Goal: Transaction & Acquisition: Purchase product/service

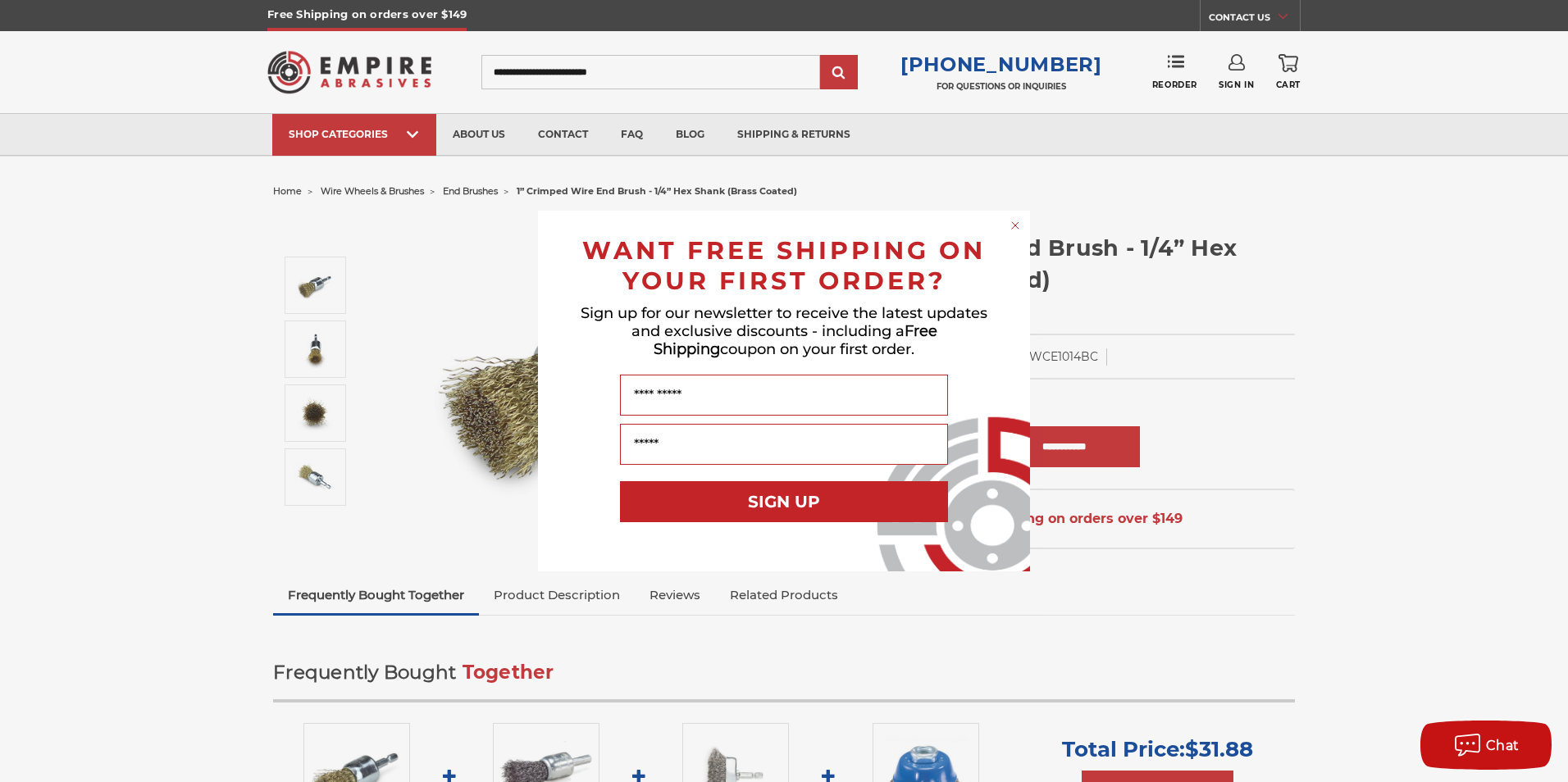
click at [1018, 221] on circle "Close dialog" at bounding box center [1015, 225] width 15 height 15
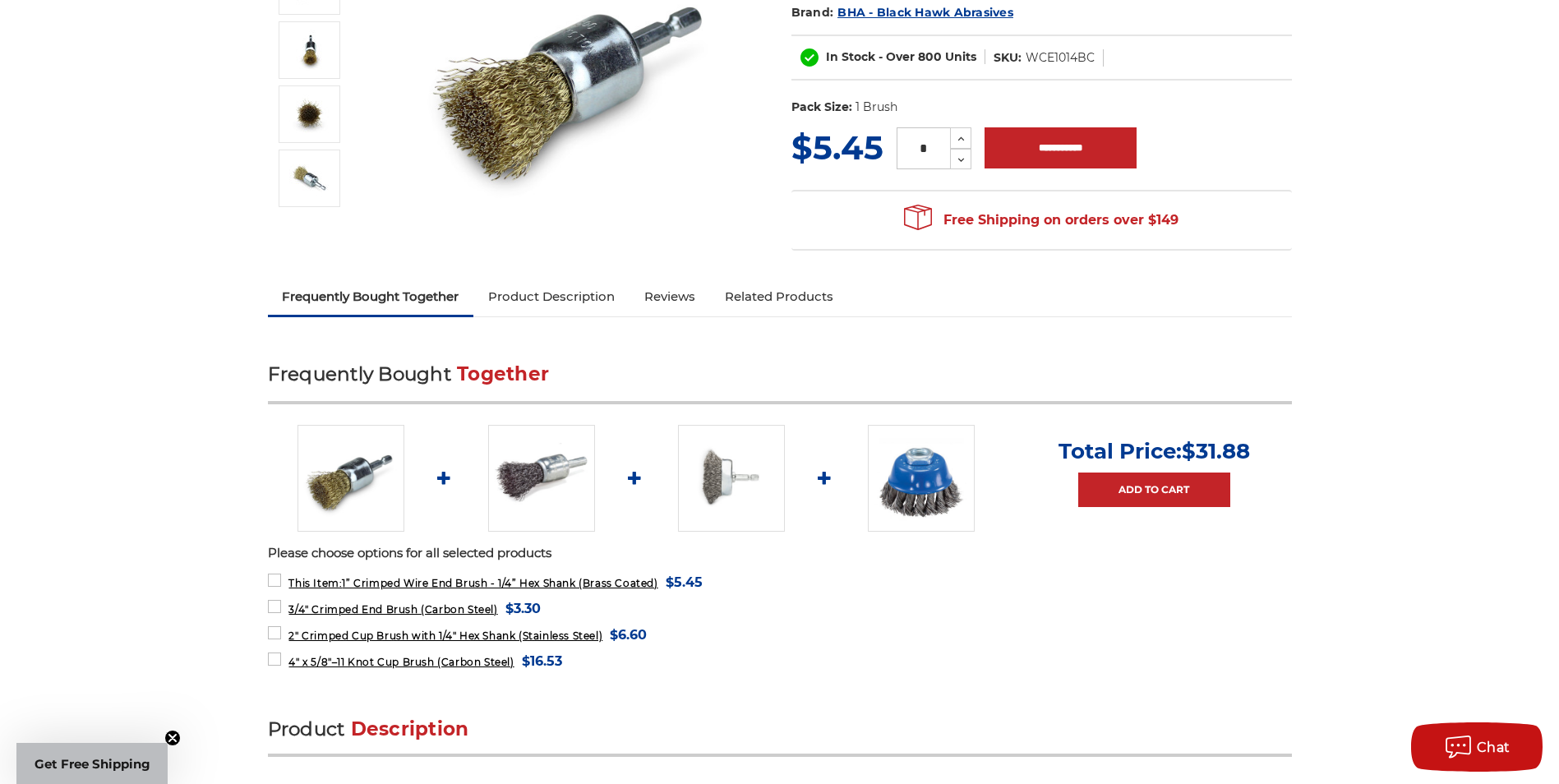
scroll to position [329, 0]
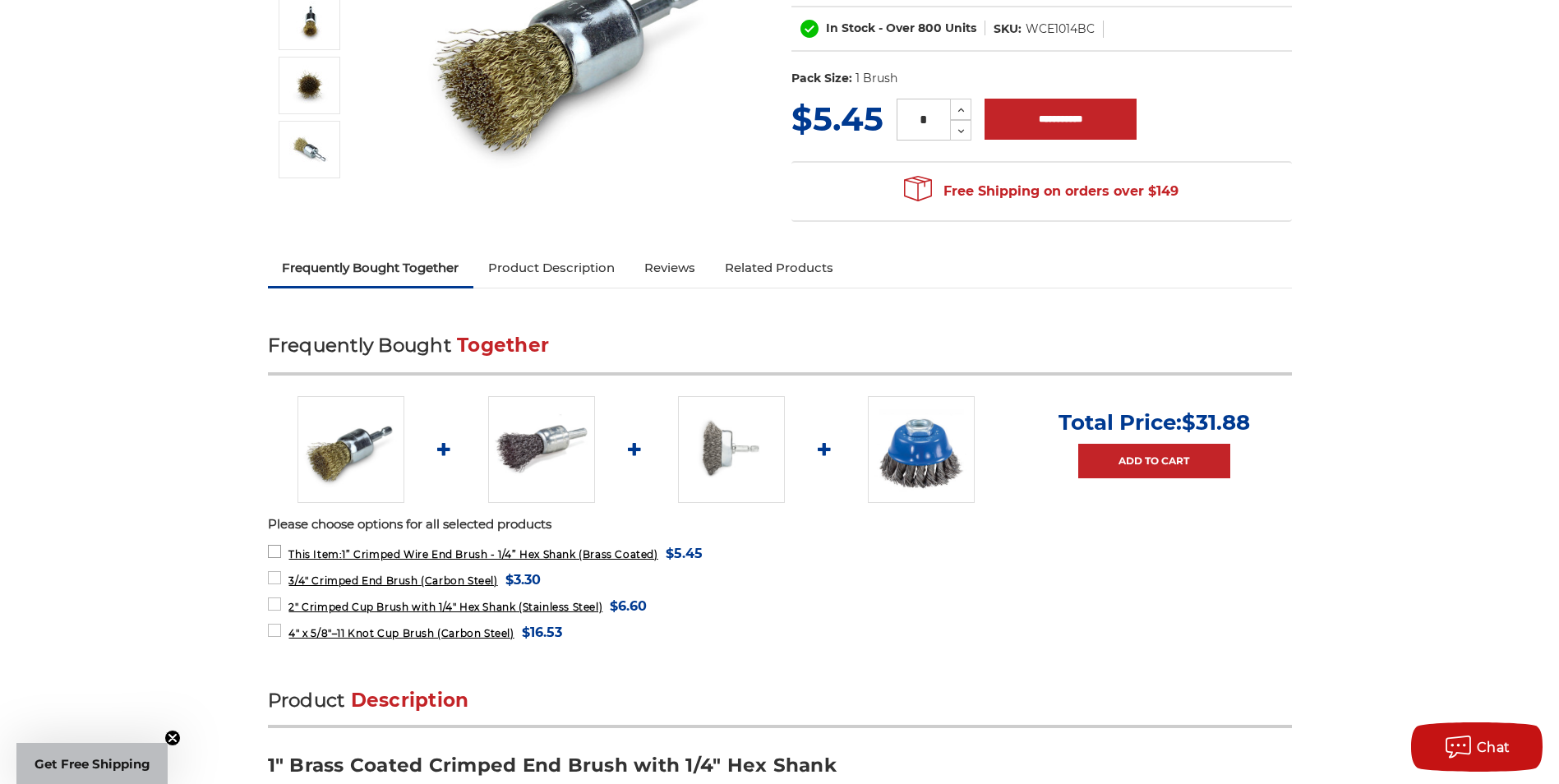
click at [642, 555] on span "This Item: 1” Crimped Wire End Brush - 1/4” Hex Shank (Brass Coated)" at bounding box center [473, 554] width 369 height 13
click at [551, 270] on link "Product Description" at bounding box center [551, 268] width 156 height 36
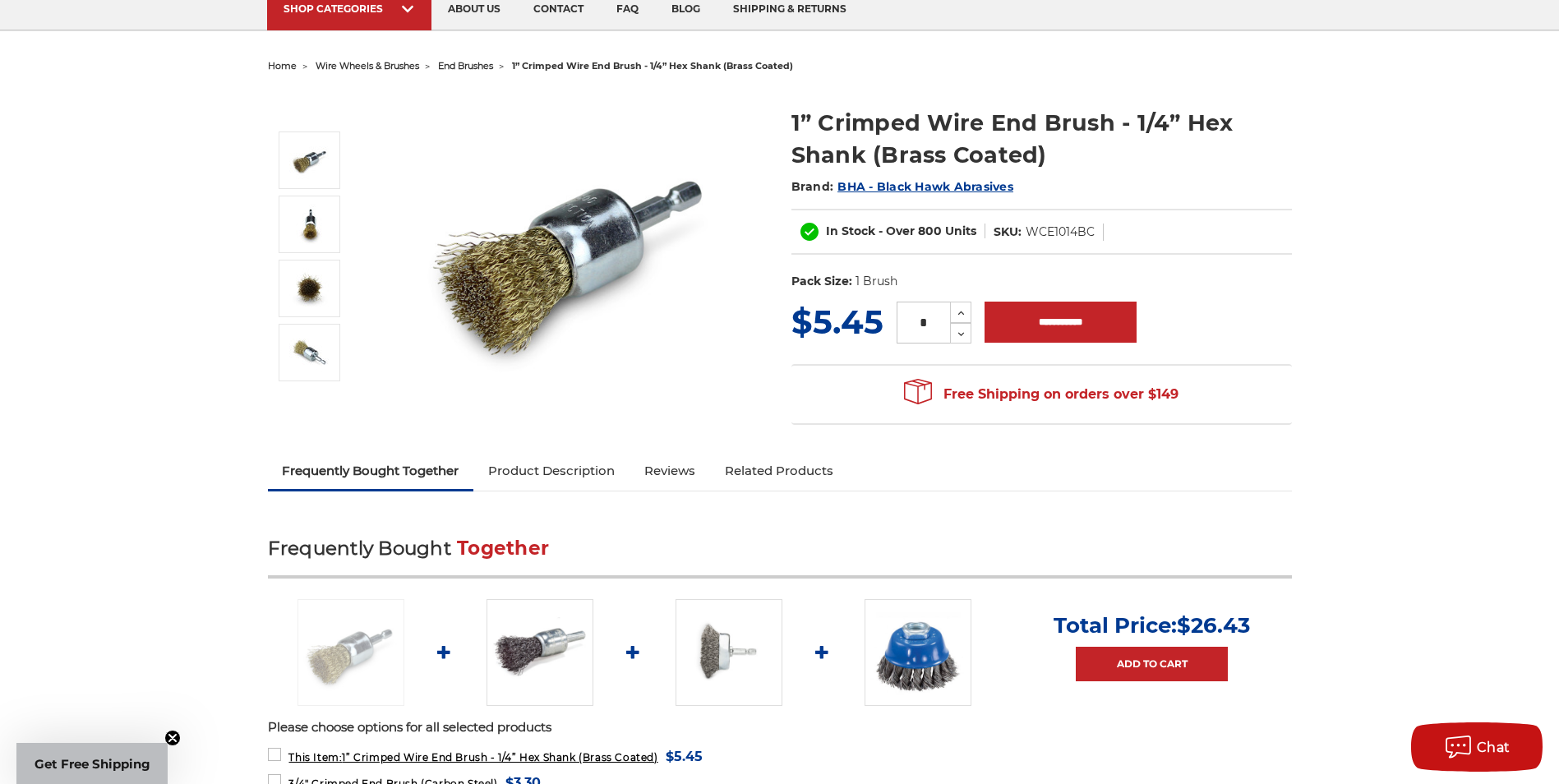
scroll to position [0, 0]
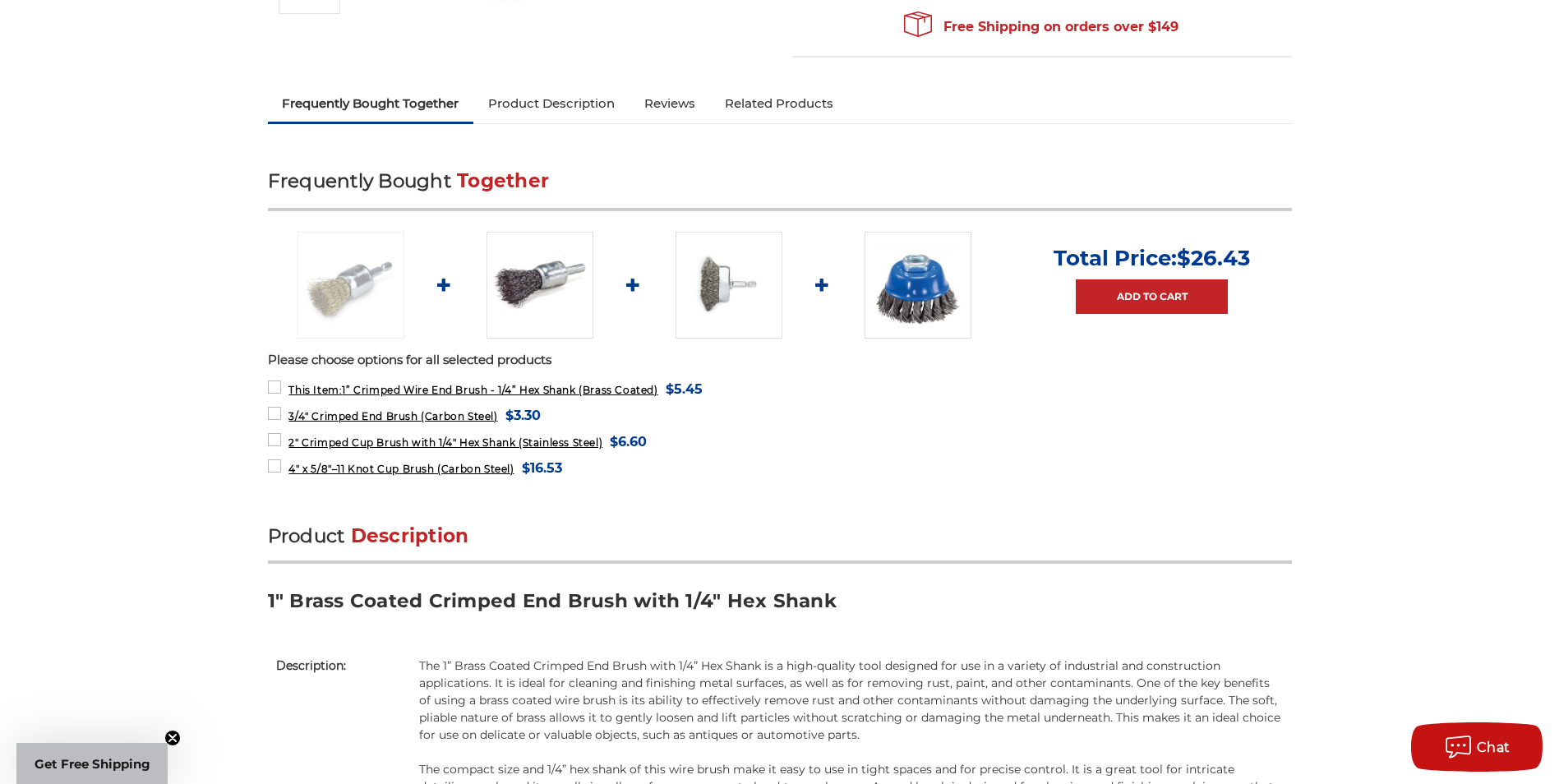
click at [559, 98] on link "Product Description" at bounding box center [551, 103] width 156 height 36
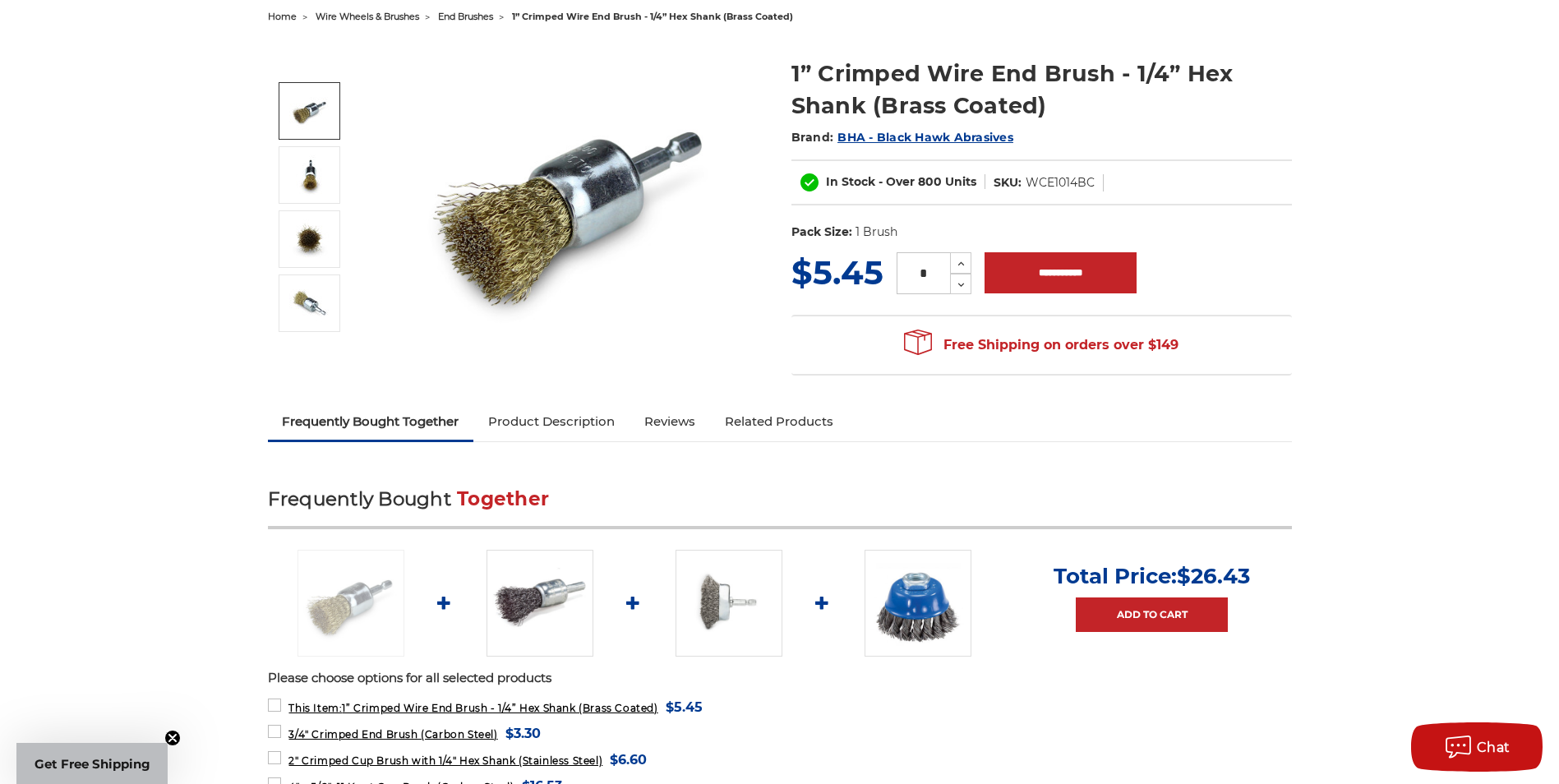
scroll to position [14, 0]
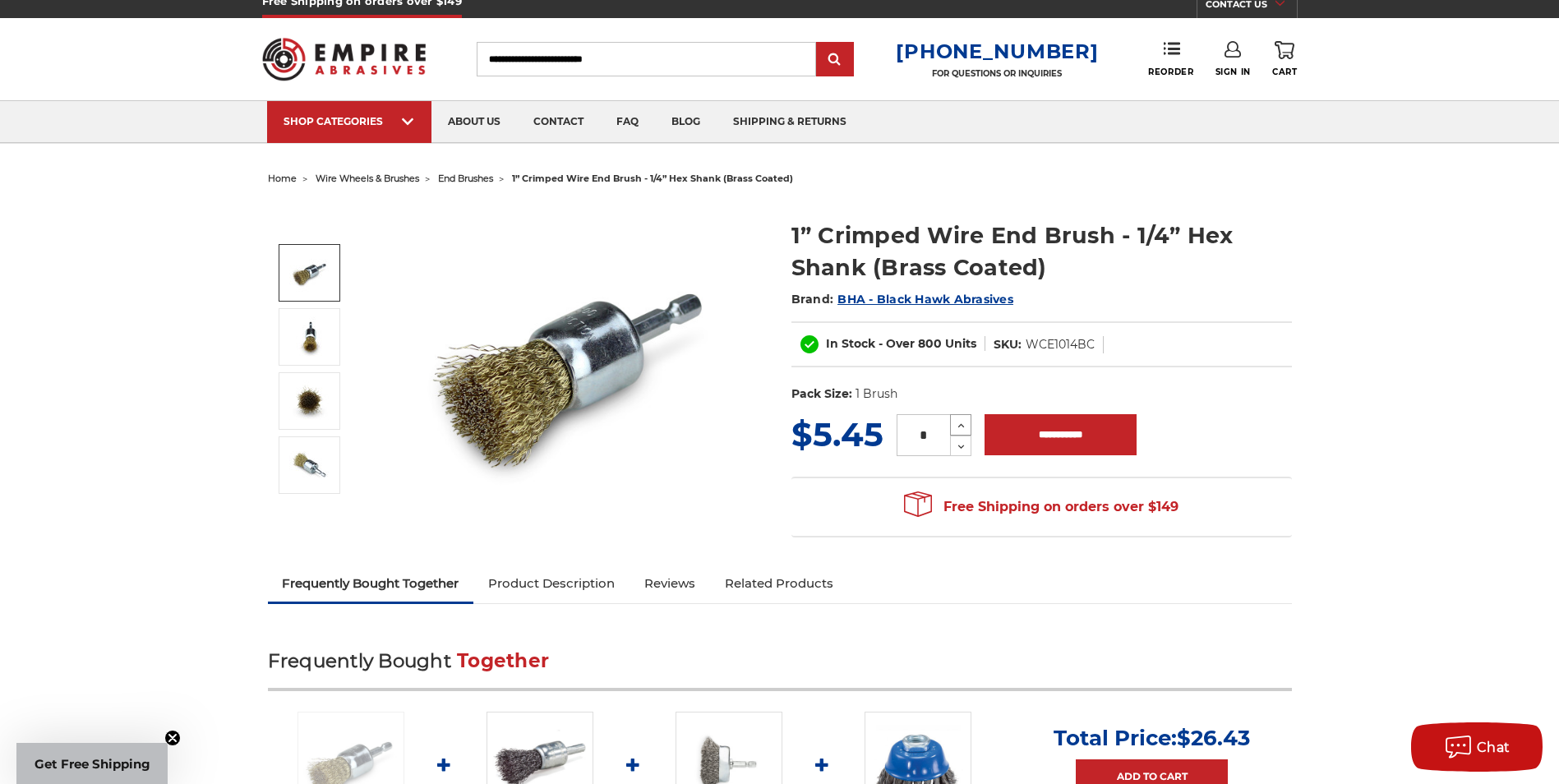
click at [960, 425] on use at bounding box center [962, 426] width 7 height 4
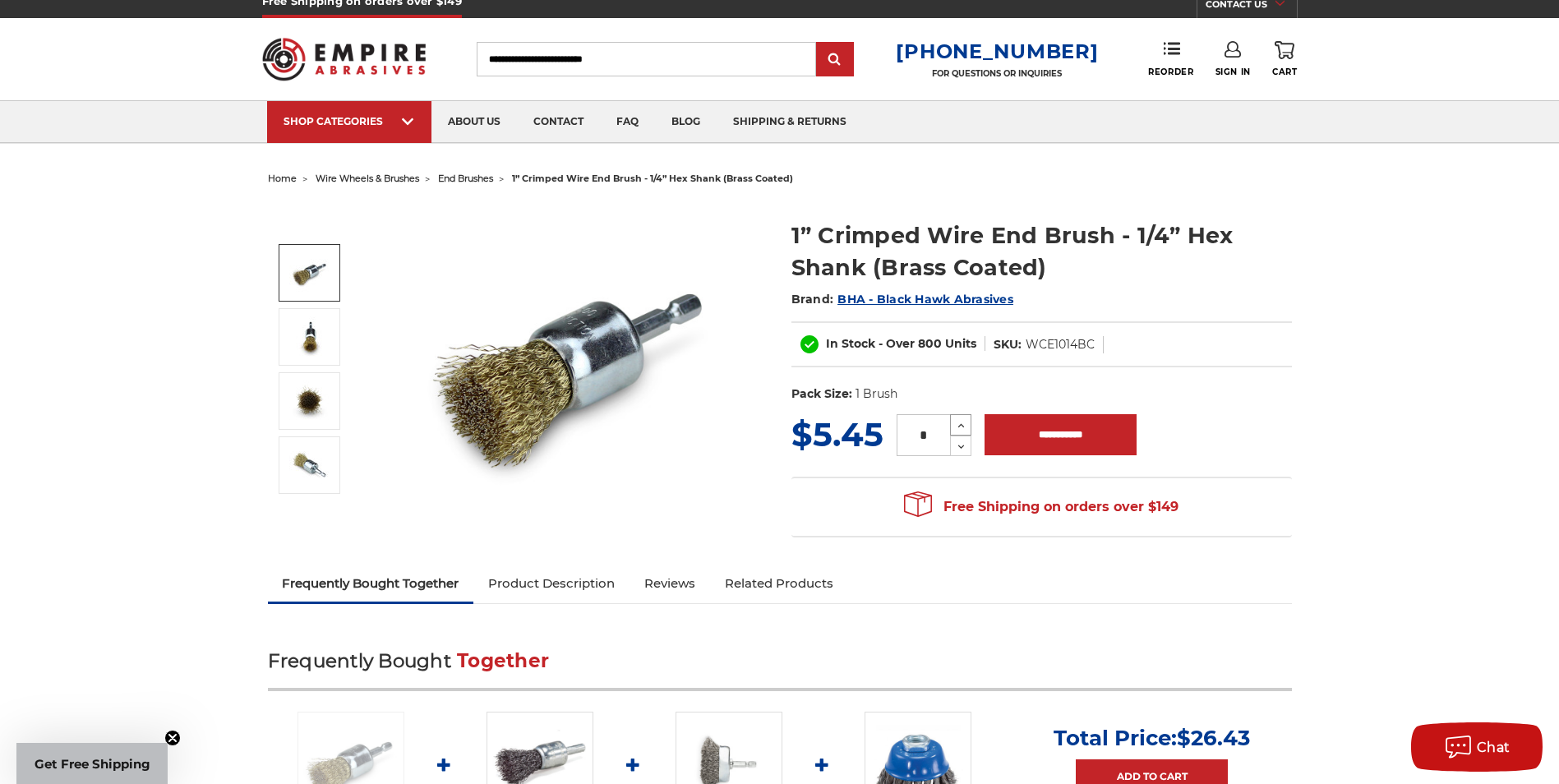
click at [960, 425] on use at bounding box center [962, 426] width 7 height 4
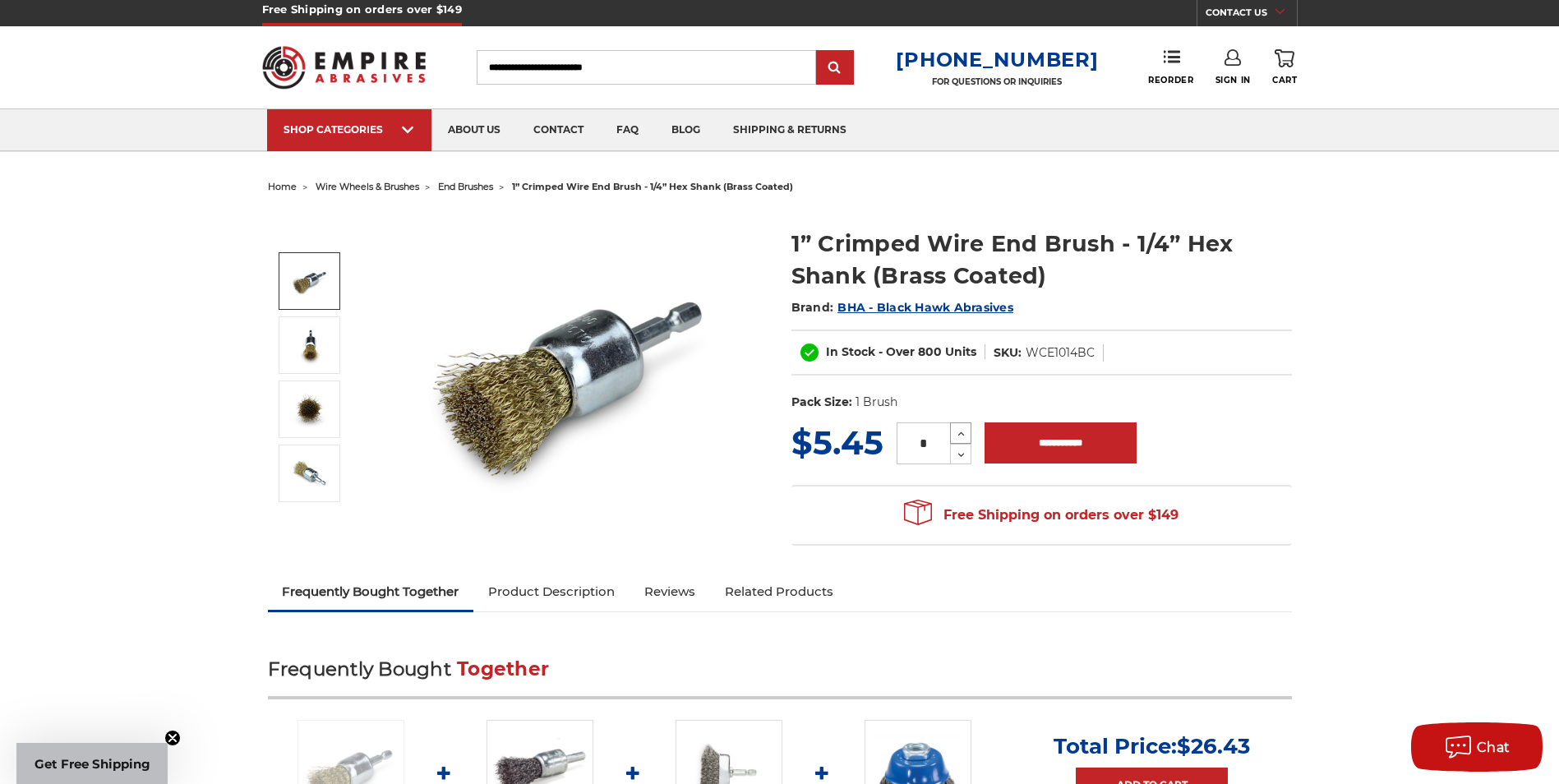
scroll to position [0, 0]
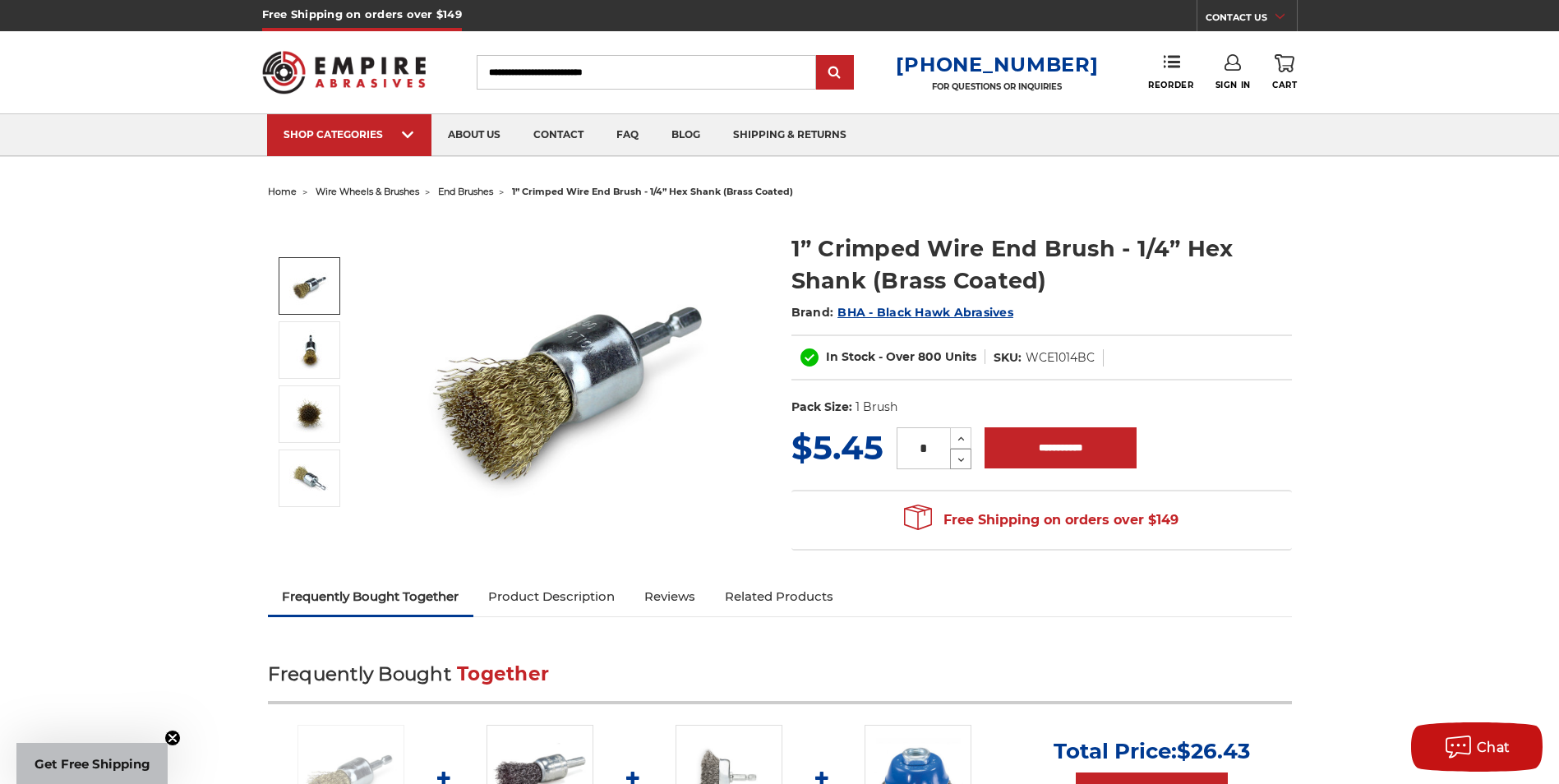
click at [960, 461] on icon at bounding box center [961, 460] width 13 height 14
type input "*"
click at [1073, 451] on input "**********" at bounding box center [1061, 448] width 152 height 41
type input "**********"
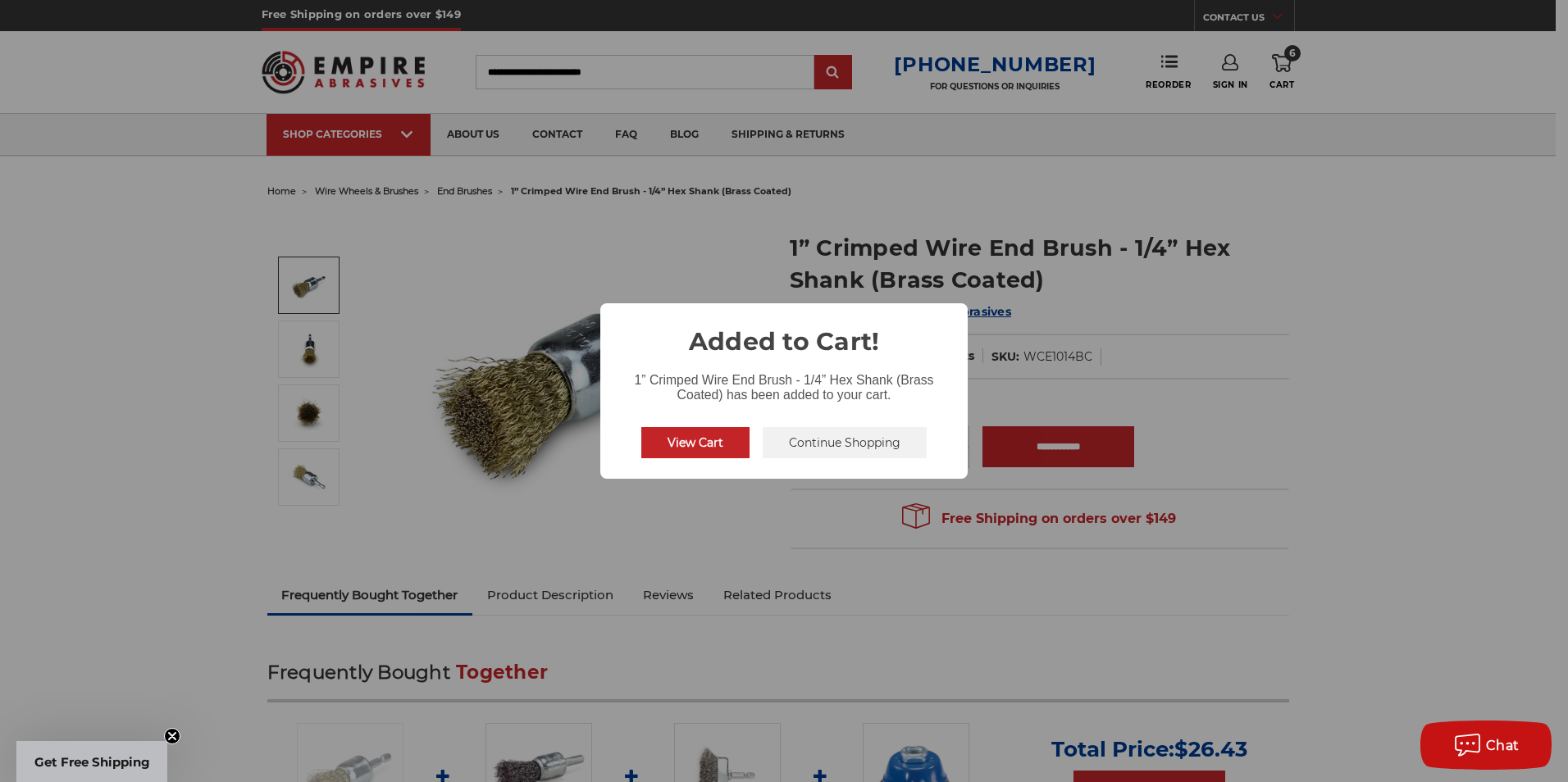
click at [826, 450] on button "Continue Shopping" at bounding box center [845, 443] width 164 height 31
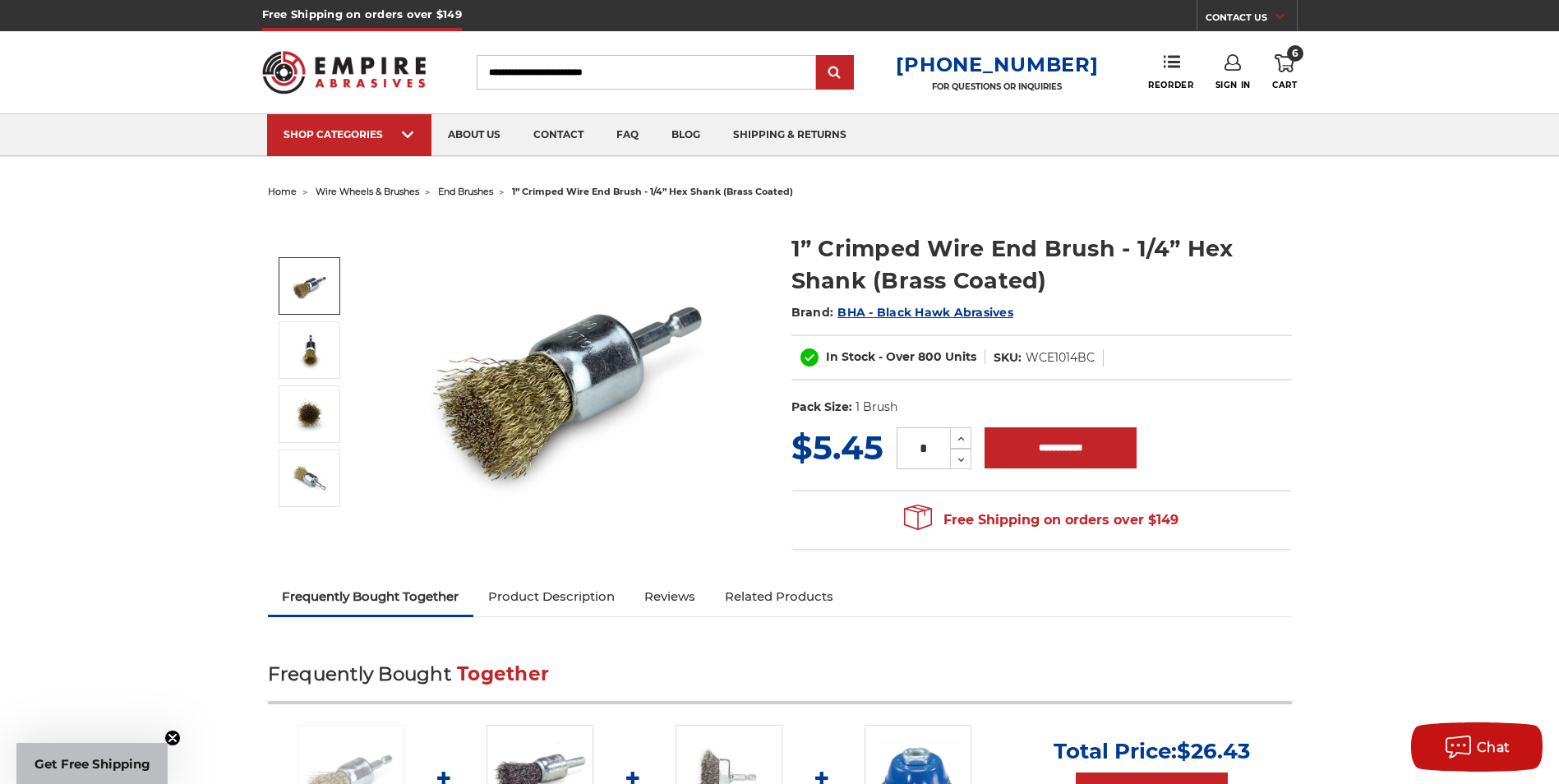
drag, startPoint x: 1424, startPoint y: 439, endPoint x: 1377, endPoint y: 290, distance: 156.2
